Goal: Information Seeking & Learning: Learn about a topic

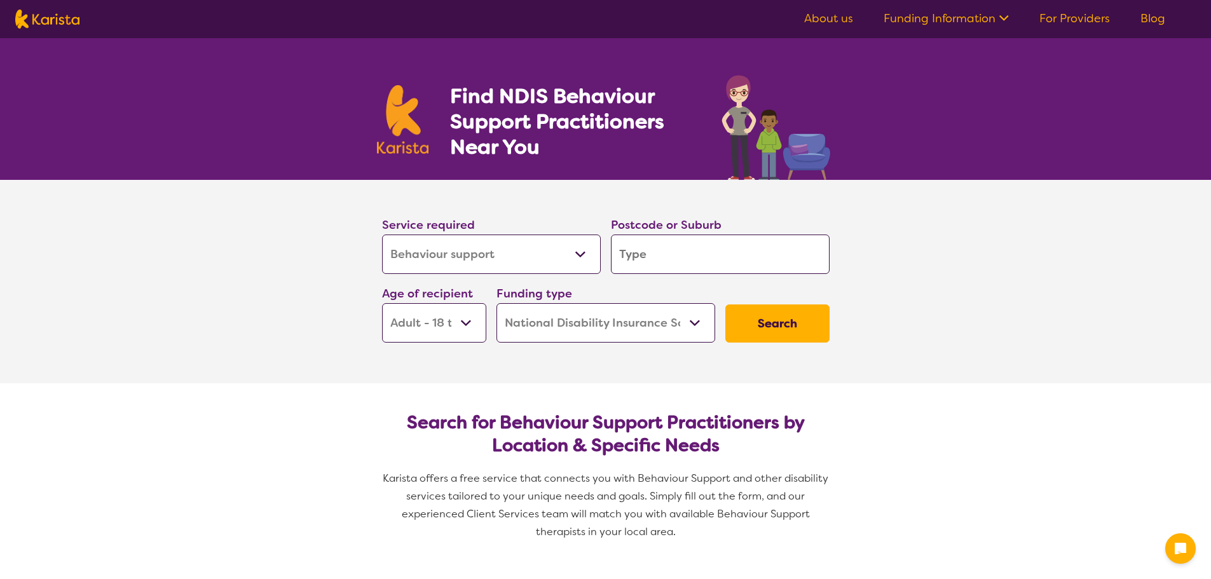
select select "Behaviour support"
select select "AD"
select select "NDIS"
select select "Behaviour support"
select select "AD"
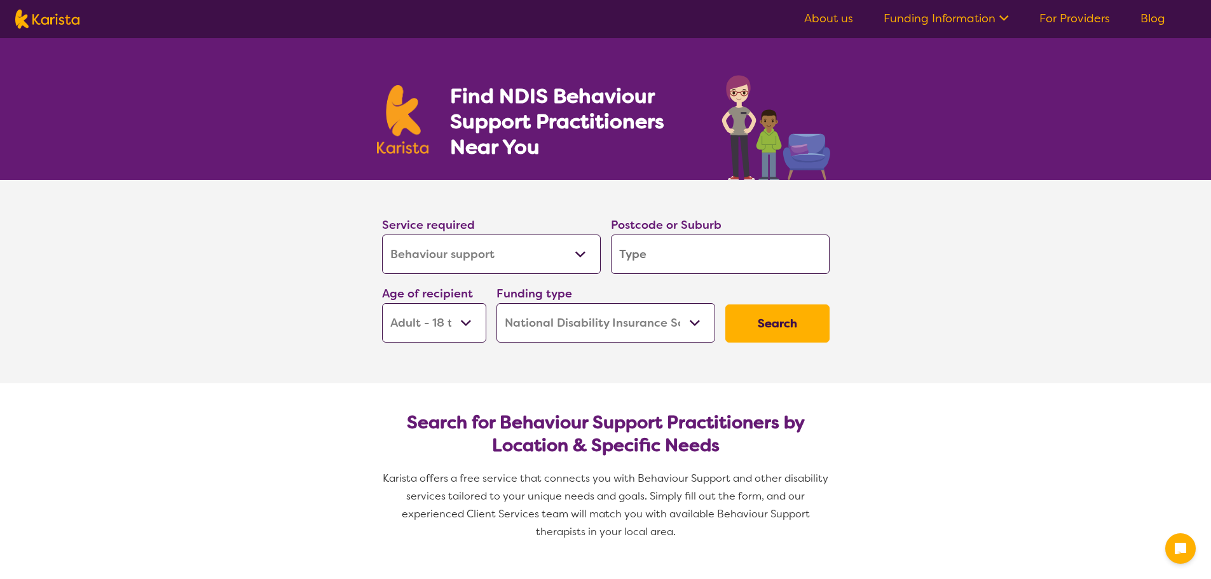
select select "NDIS"
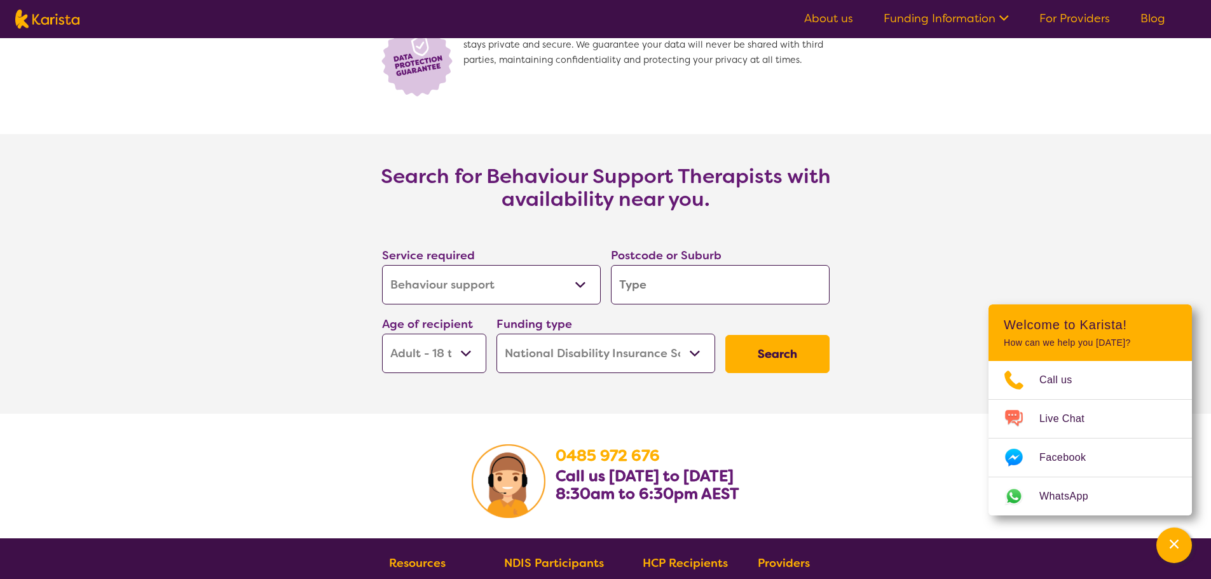
scroll to position [1803, 0]
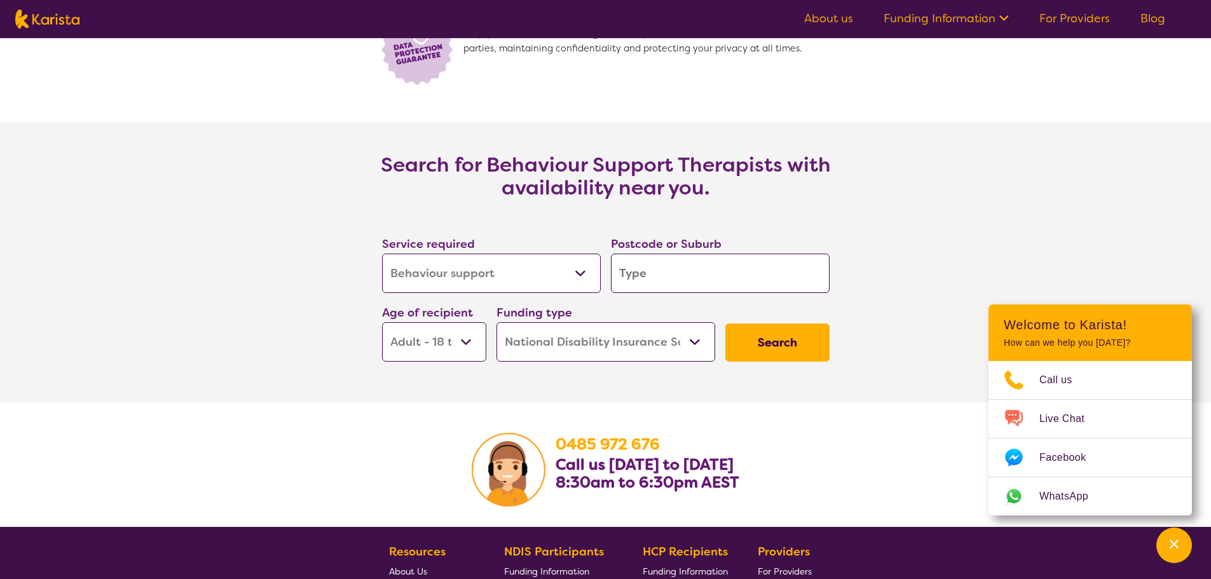
click at [538, 279] on select "Allied Health Assistant Assessment ([MEDICAL_DATA] or [MEDICAL_DATA]) Behaviour…" at bounding box center [491, 273] width 219 height 39
click at [451, 332] on select "Early Childhood - 0 to 9 Child - 10 to 11 Adolescent - 12 to 17 Adult - 18 to 6…" at bounding box center [434, 341] width 104 height 39
select select "EC"
click at [382, 322] on select "Early Childhood - 0 to 9 Child - 10 to 11 Adolescent - 12 to 17 Adult - 18 to 6…" at bounding box center [434, 341] width 104 height 39
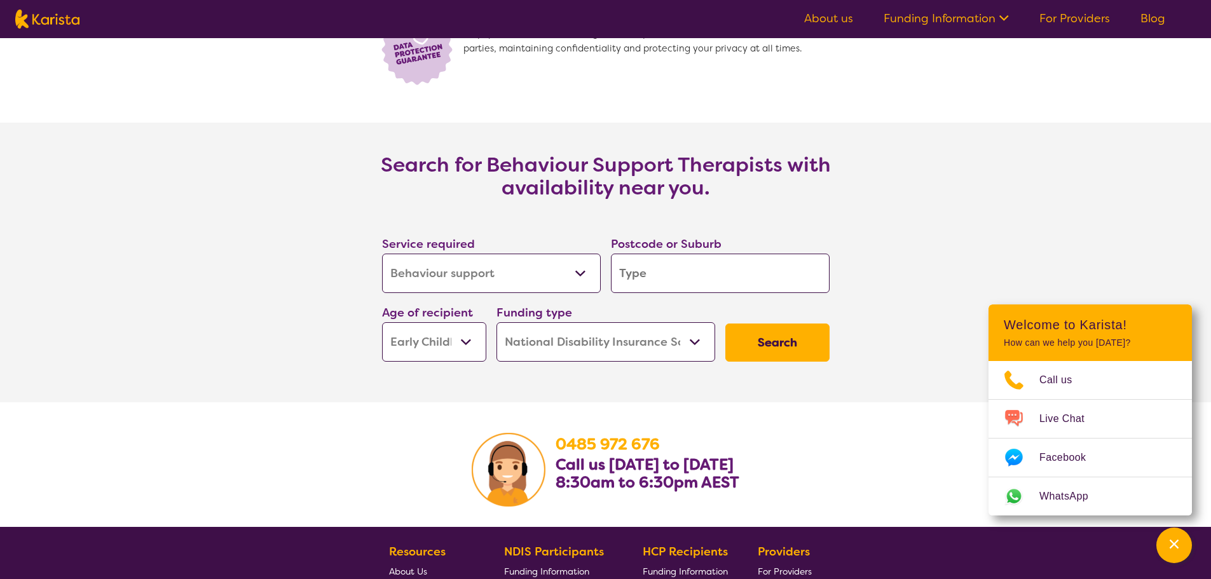
select select "EC"
click at [655, 346] on select "Home Care Package (HCP) National Disability Insurance Scheme (NDIS) I don't know" at bounding box center [605, 341] width 219 height 39
select select "i-don-t-know"
click at [496, 322] on select "Home Care Package (HCP) National Disability Insurance Scheme (NDIS) I don't know" at bounding box center [605, 341] width 219 height 39
select select "i-don-t-know"
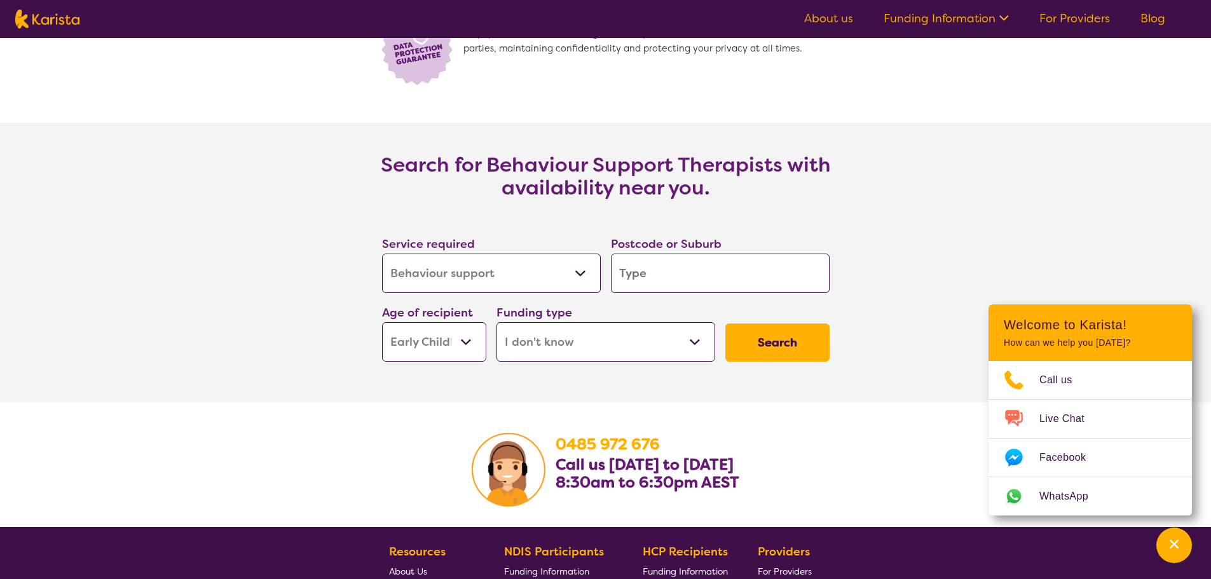
click at [750, 354] on button "Search" at bounding box center [777, 343] width 104 height 38
click at [711, 266] on input "search" at bounding box center [720, 273] width 219 height 39
type input "2"
select select "NDIS"
type input "2"
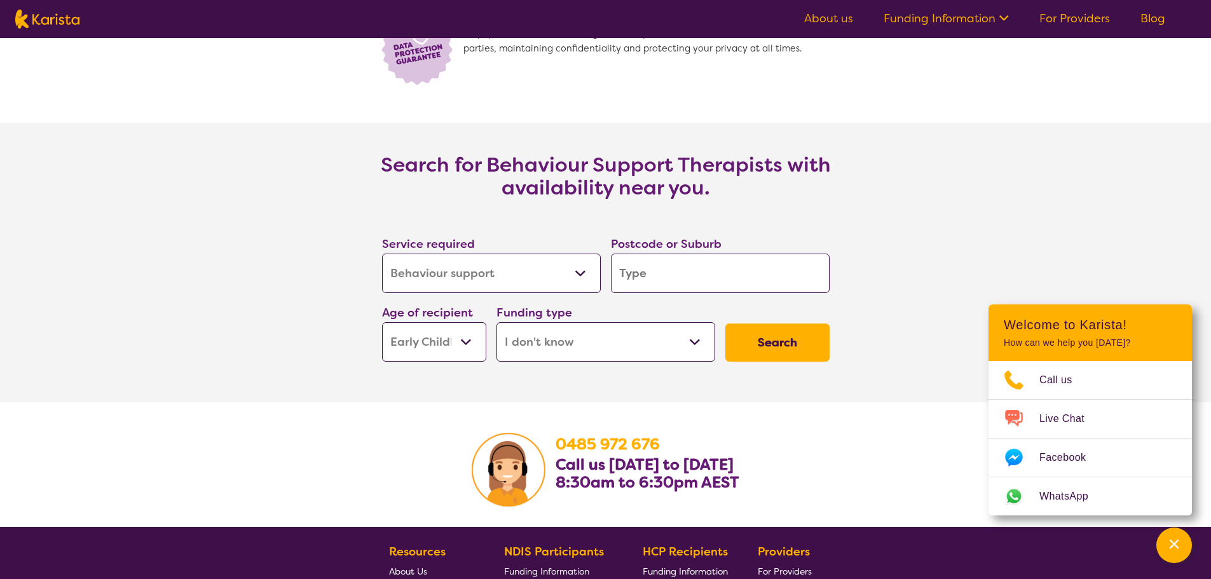
select select "NDIS"
type input "21"
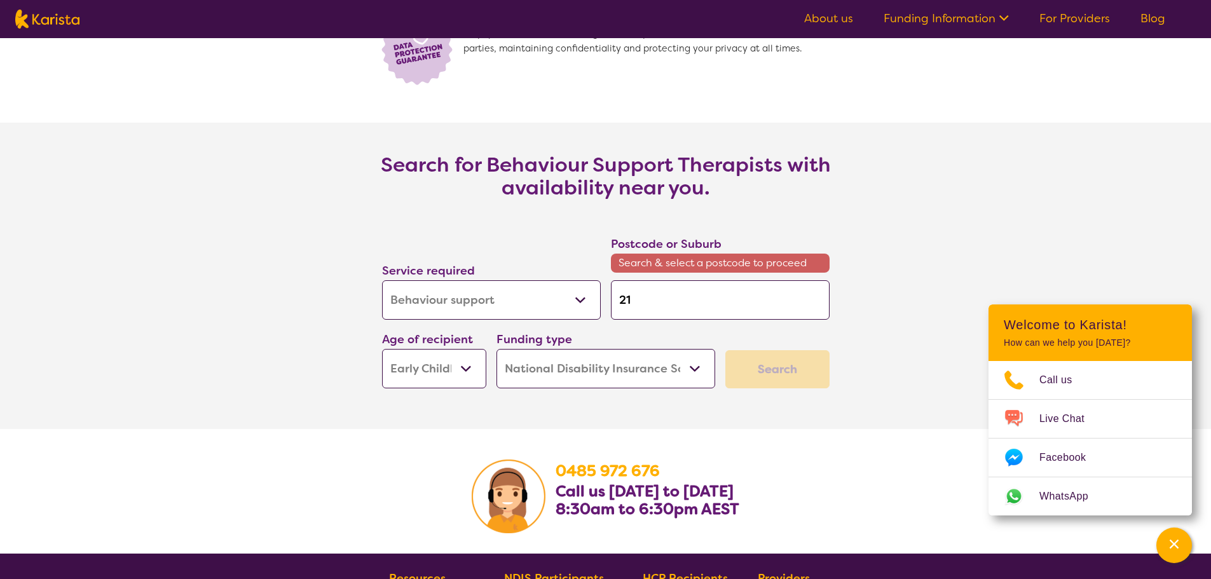
type input "214"
type input "2148"
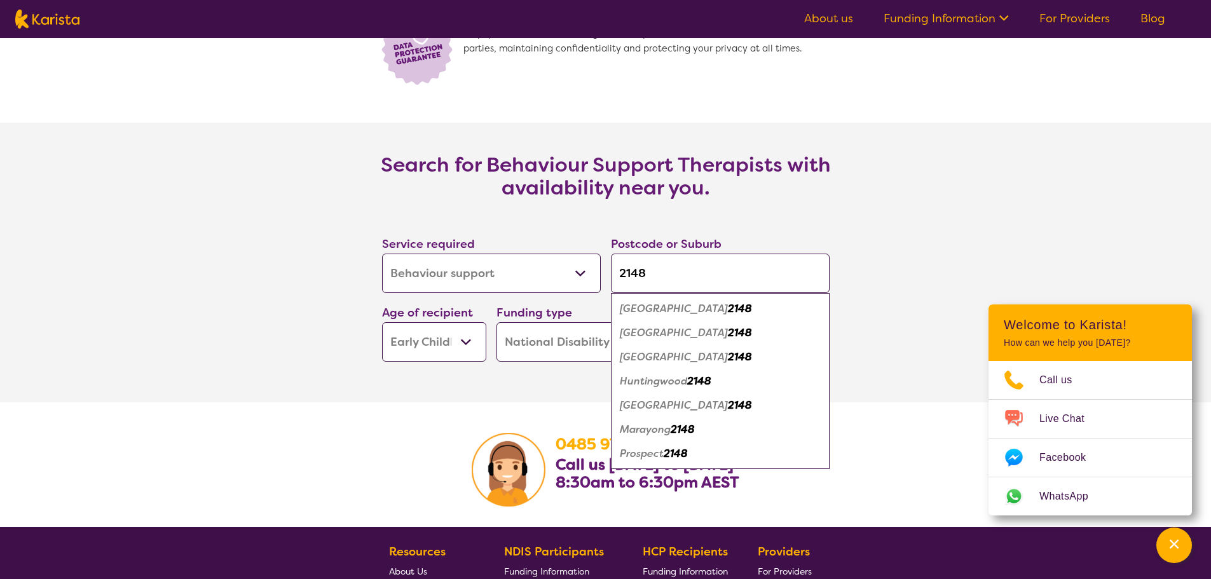
type input "2148"
click at [728, 337] on em "2148" at bounding box center [740, 332] width 24 height 13
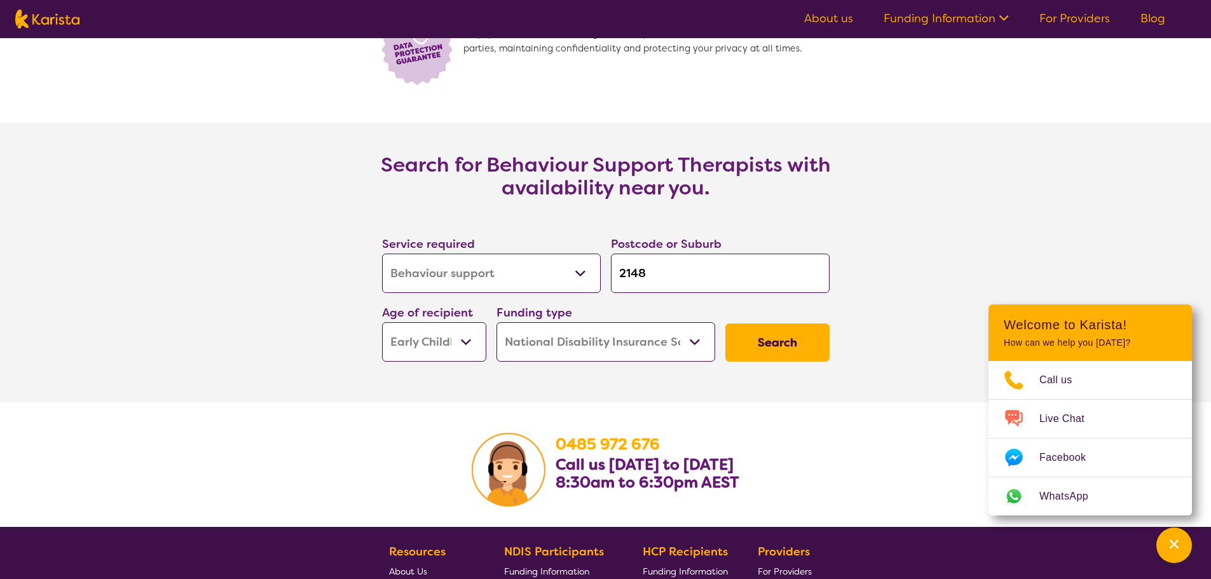
click at [777, 351] on button "Search" at bounding box center [777, 343] width 104 height 38
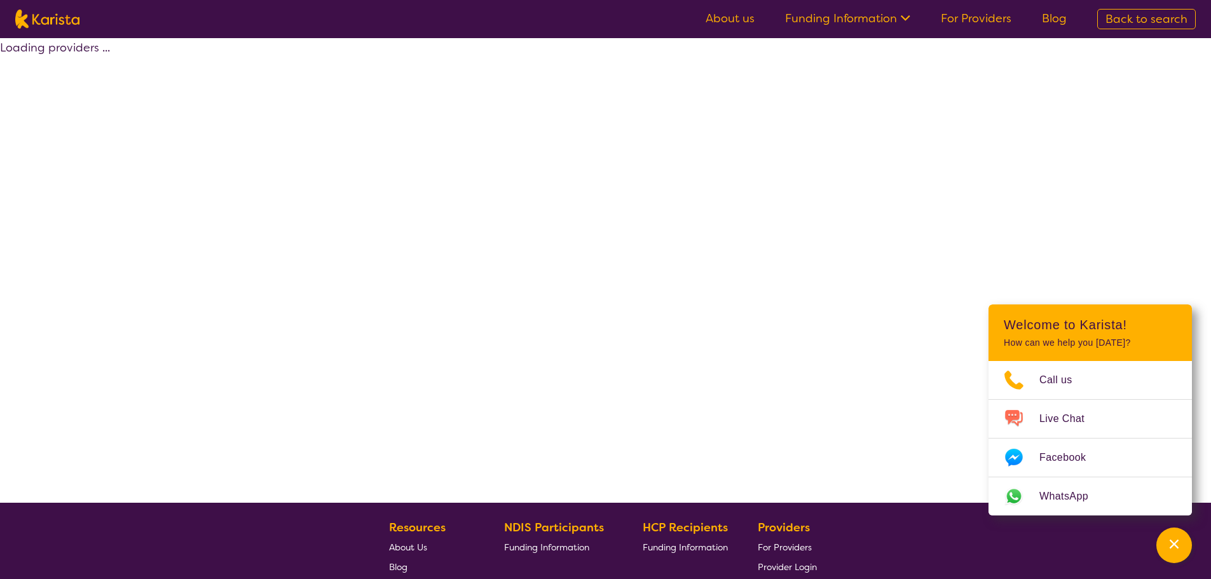
select select "by_score"
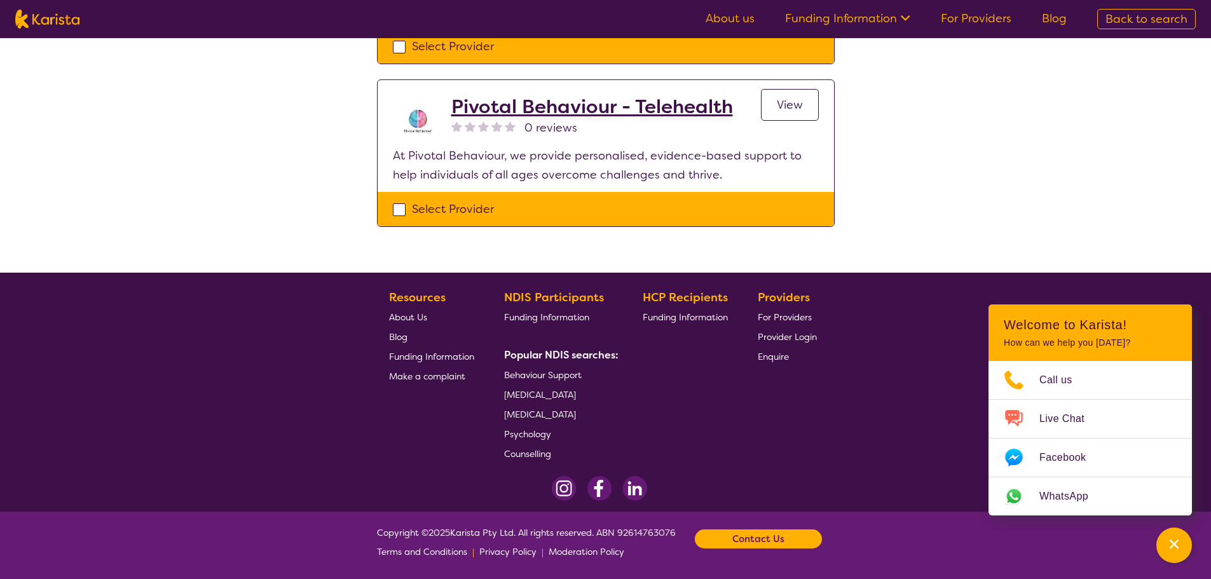
select select "Behaviour support"
select select "EC"
select select "NDIS"
select select "Behaviour support"
select select "EC"
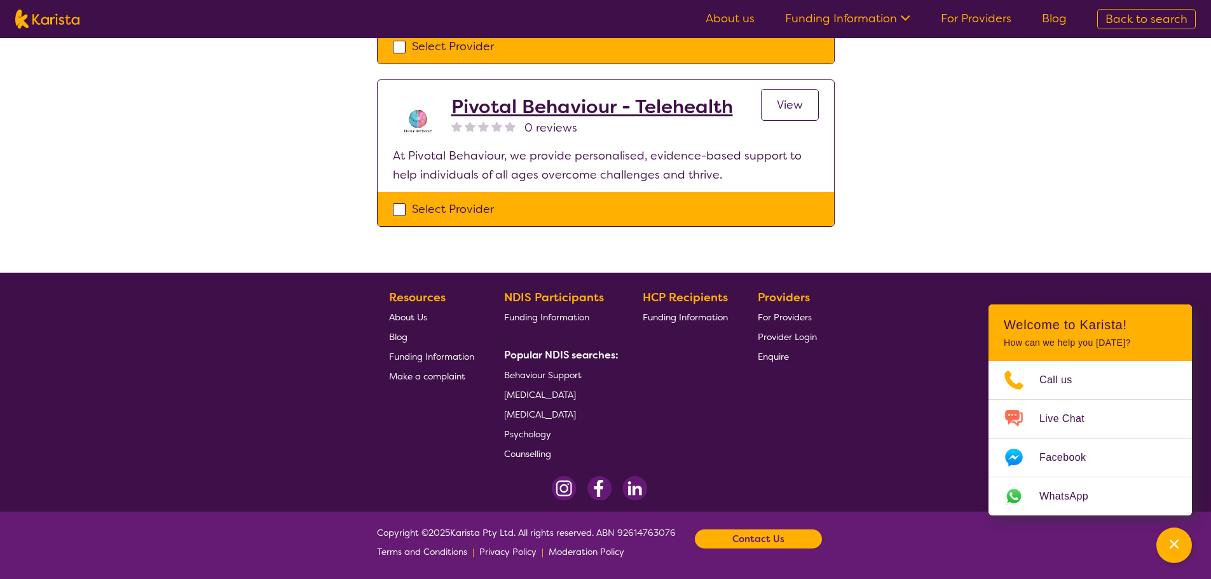
select select "NDIS"
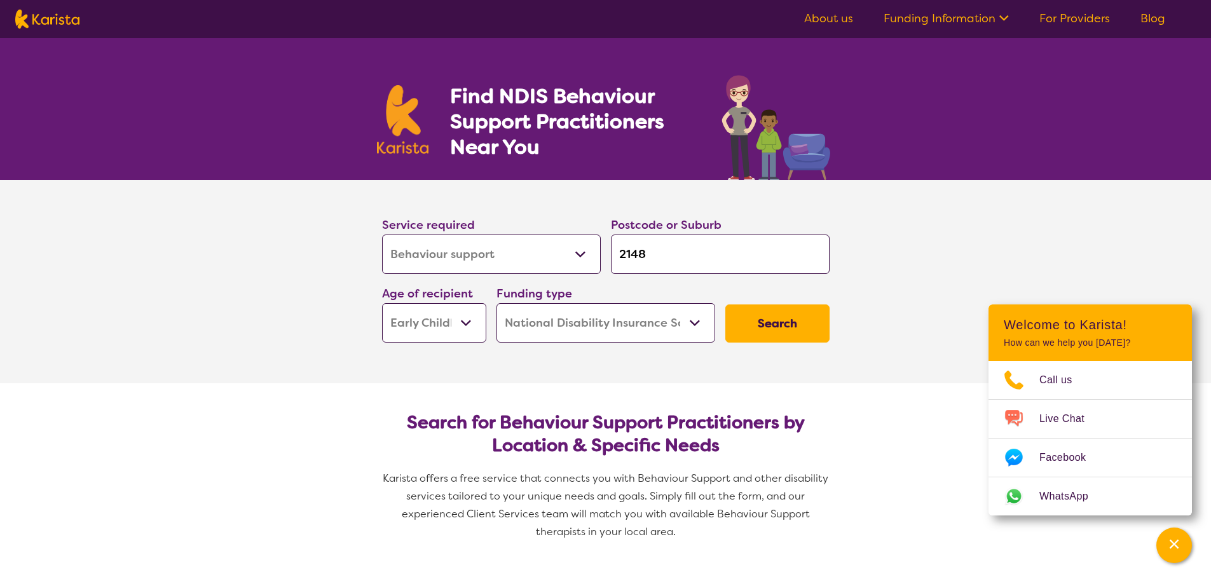
click at [534, 263] on select "Allied Health Assistant Assessment ([MEDICAL_DATA] or [MEDICAL_DATA]) Behaviour…" at bounding box center [491, 254] width 219 height 39
select select "Assessment ([MEDICAL_DATA] or [MEDICAL_DATA])"
click at [382, 235] on select "Allied Health Assistant Assessment ([MEDICAL_DATA] or [MEDICAL_DATA]) Behaviour…" at bounding box center [491, 254] width 219 height 39
select select "Assessment ([MEDICAL_DATA] or [MEDICAL_DATA])"
click at [791, 322] on button "Search" at bounding box center [777, 323] width 104 height 38
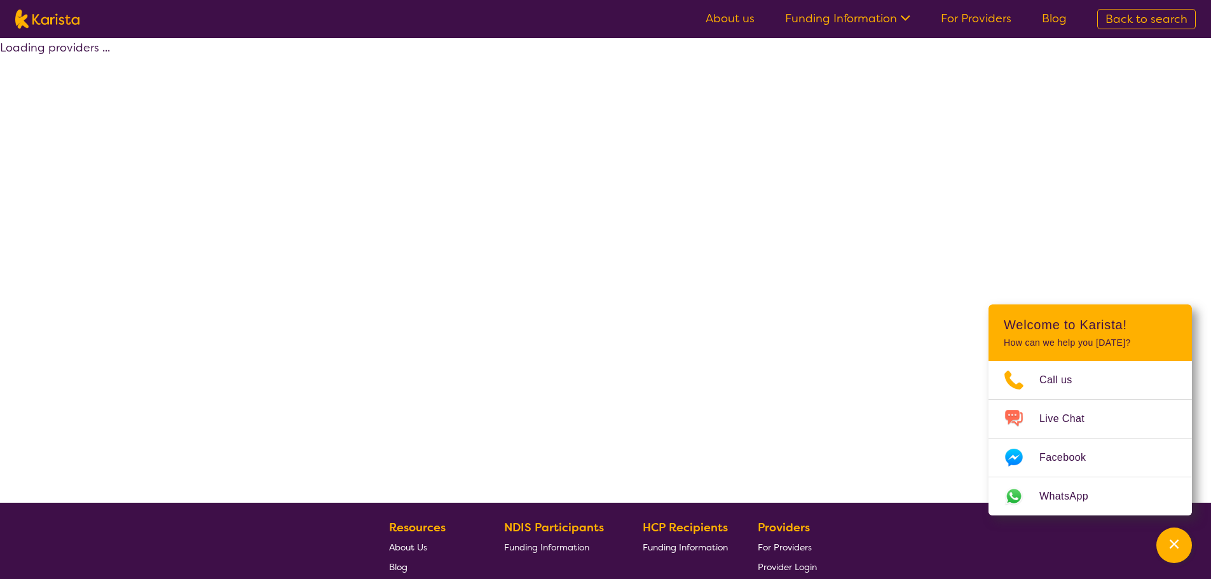
select select "NDIS"
select select "Assessment ([MEDICAL_DATA] or [MEDICAL_DATA])"
select select "EC"
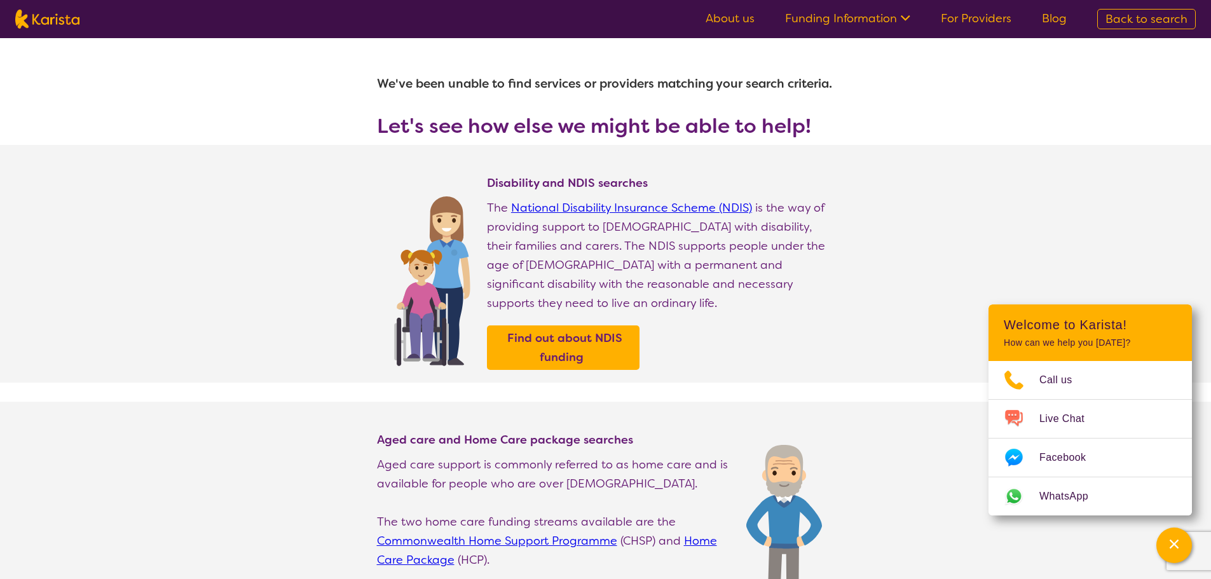
select select "Behaviour support"
select select "EC"
select select "NDIS"
select select "Behaviour support"
select select "EC"
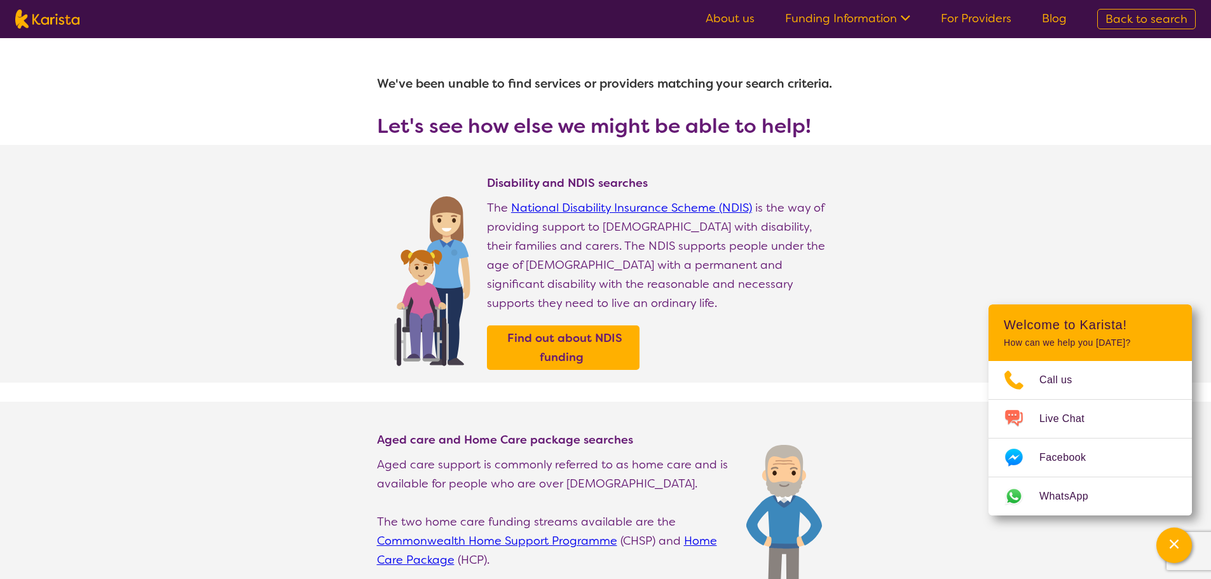
select select "NDIS"
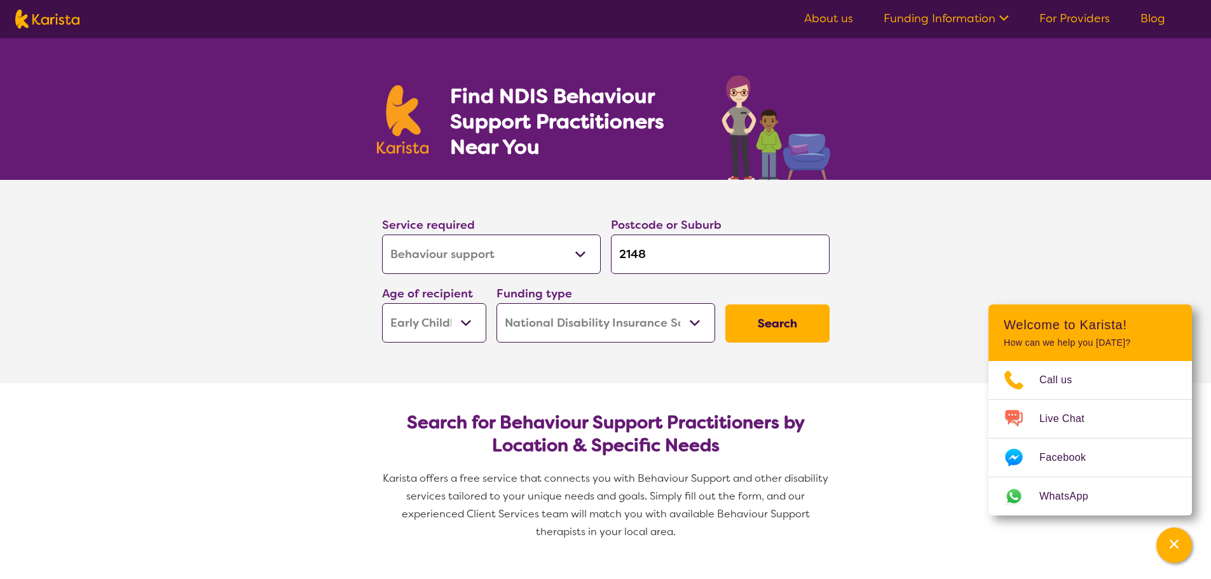
click at [451, 266] on select "Allied Health Assistant Assessment ([MEDICAL_DATA] or [MEDICAL_DATA]) Behaviour…" at bounding box center [491, 254] width 219 height 39
click at [382, 235] on select "Allied Health Assistant Assessment ([MEDICAL_DATA] or [MEDICAL_DATA]) Behaviour…" at bounding box center [491, 254] width 219 height 39
click at [601, 327] on select "Home Care Package (HCP) National Disability Insurance Scheme (NDIS) I don't know" at bounding box center [605, 322] width 219 height 39
select select "i-don-t-know"
click at [496, 303] on select "Home Care Package (HCP) National Disability Insurance Scheme (NDIS) I don't know" at bounding box center [605, 322] width 219 height 39
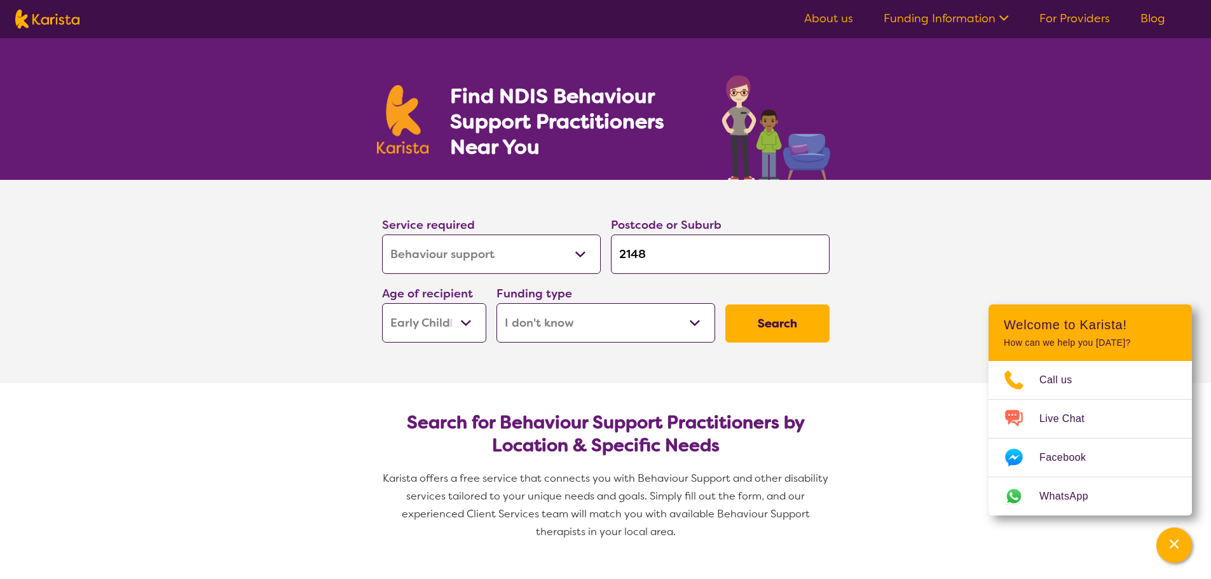
select select "i-don-t-know"
click at [757, 322] on button "Search" at bounding box center [777, 323] width 104 height 38
select select "Behaviour support"
select select "EC"
